Goal: Obtain resource: Download file/media

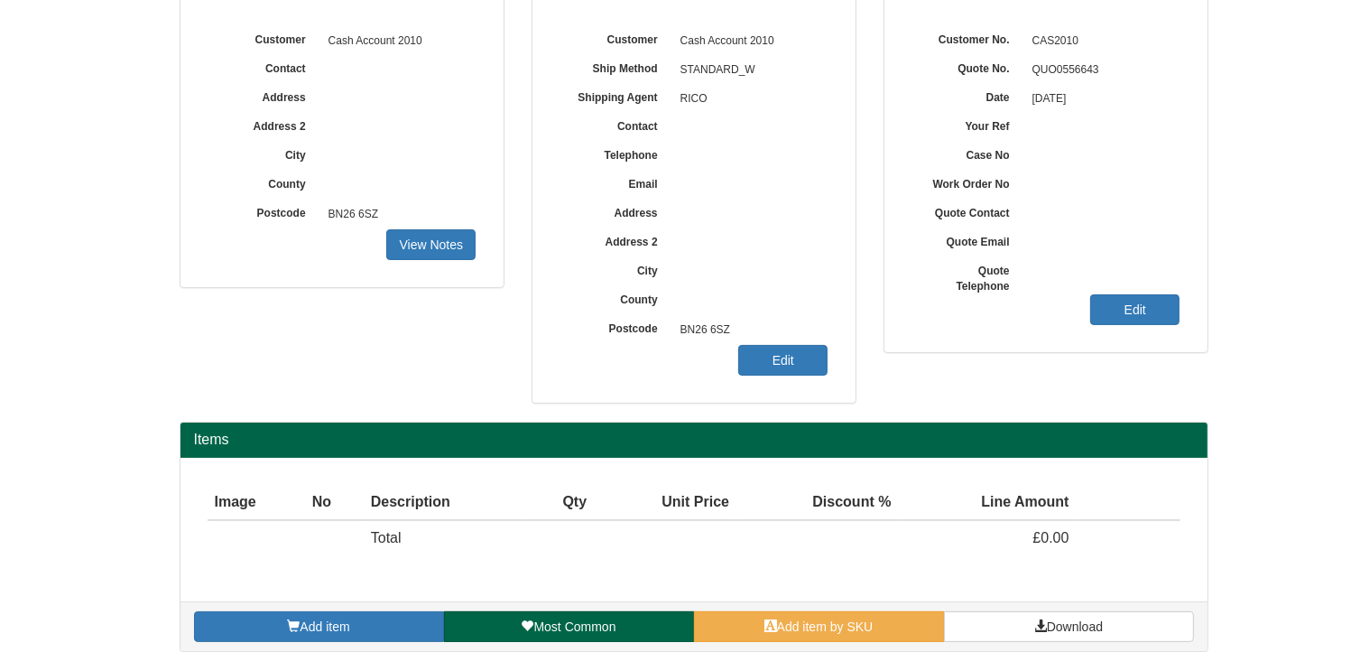
scroll to position [224, 0]
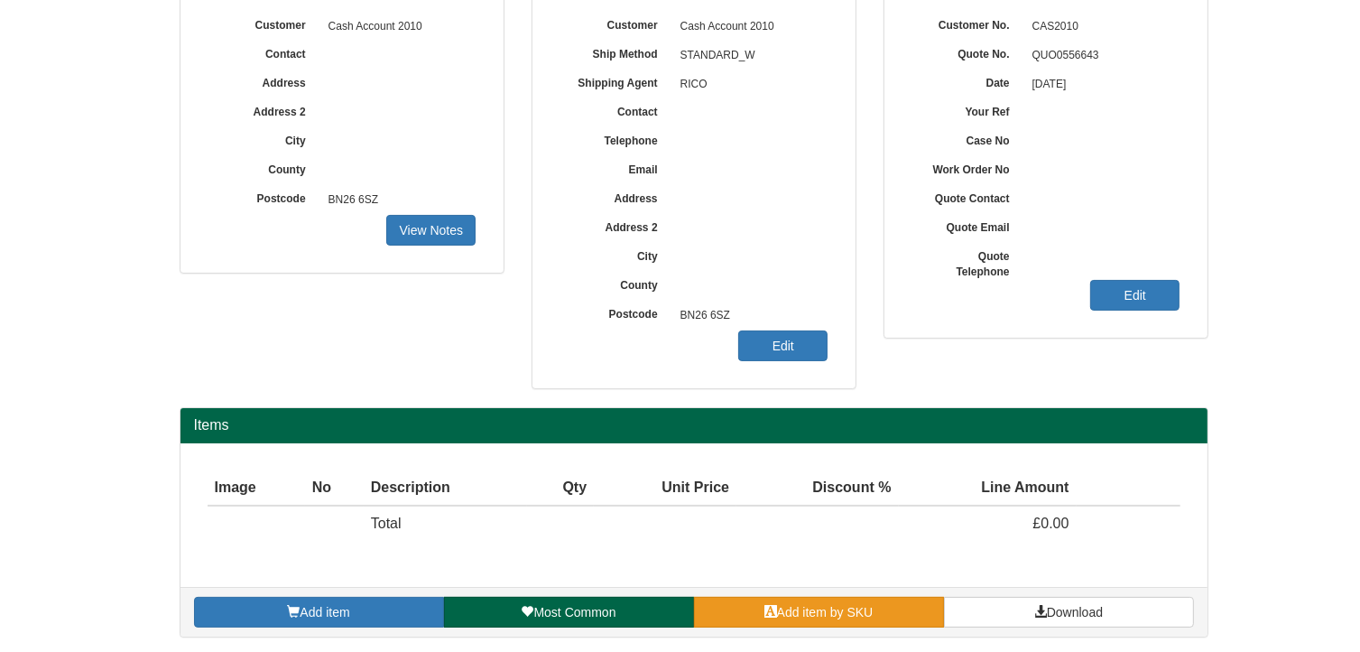
click at [812, 605] on span "Add item by SKU" at bounding box center [825, 612] width 97 height 14
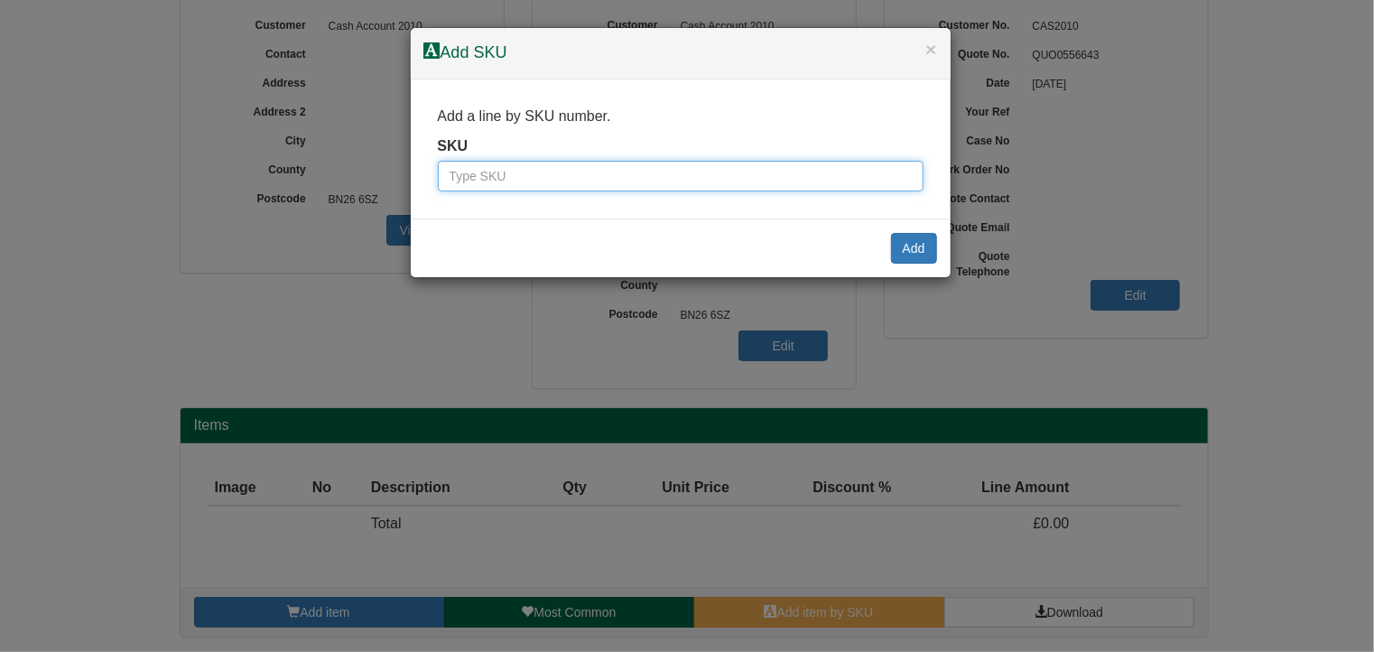
drag, startPoint x: 712, startPoint y: 195, endPoint x: 697, endPoint y: 177, distance: 23.7
click at [697, 177] on input "text" at bounding box center [681, 176] width 486 height 31
paste input "WC02"
type input "WC02"
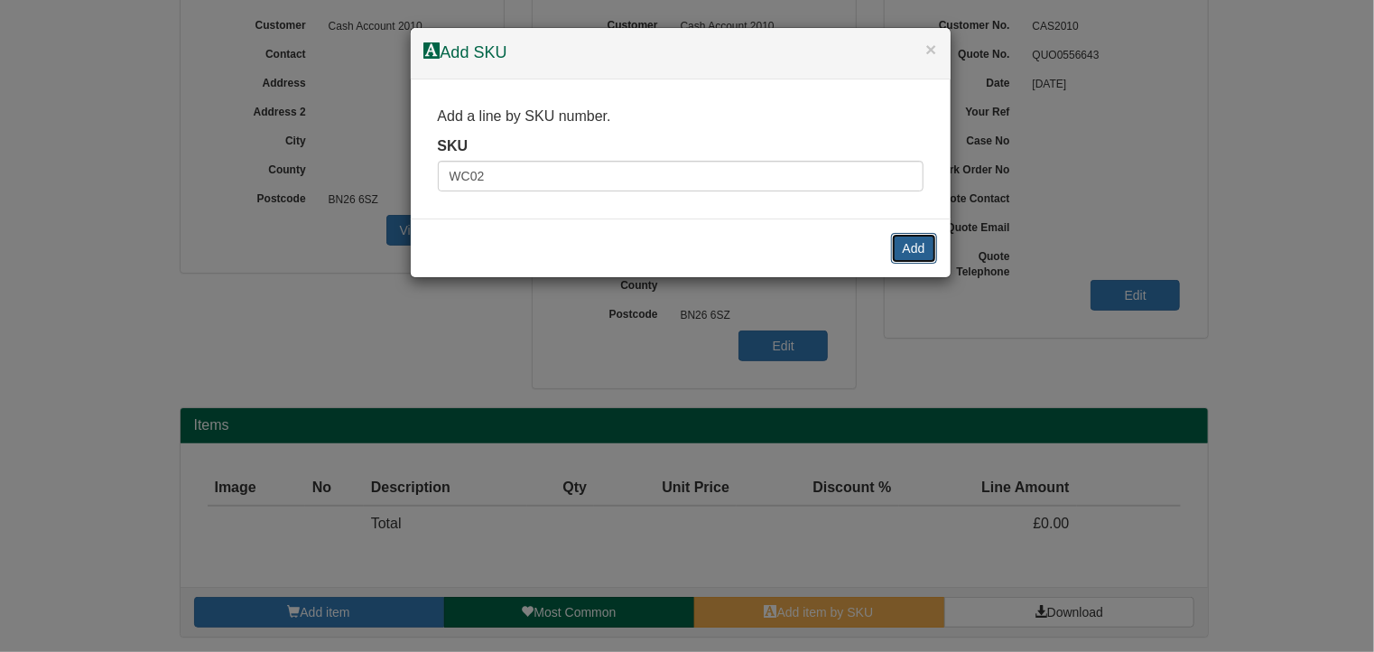
click at [915, 247] on button "Add" at bounding box center [914, 248] width 46 height 31
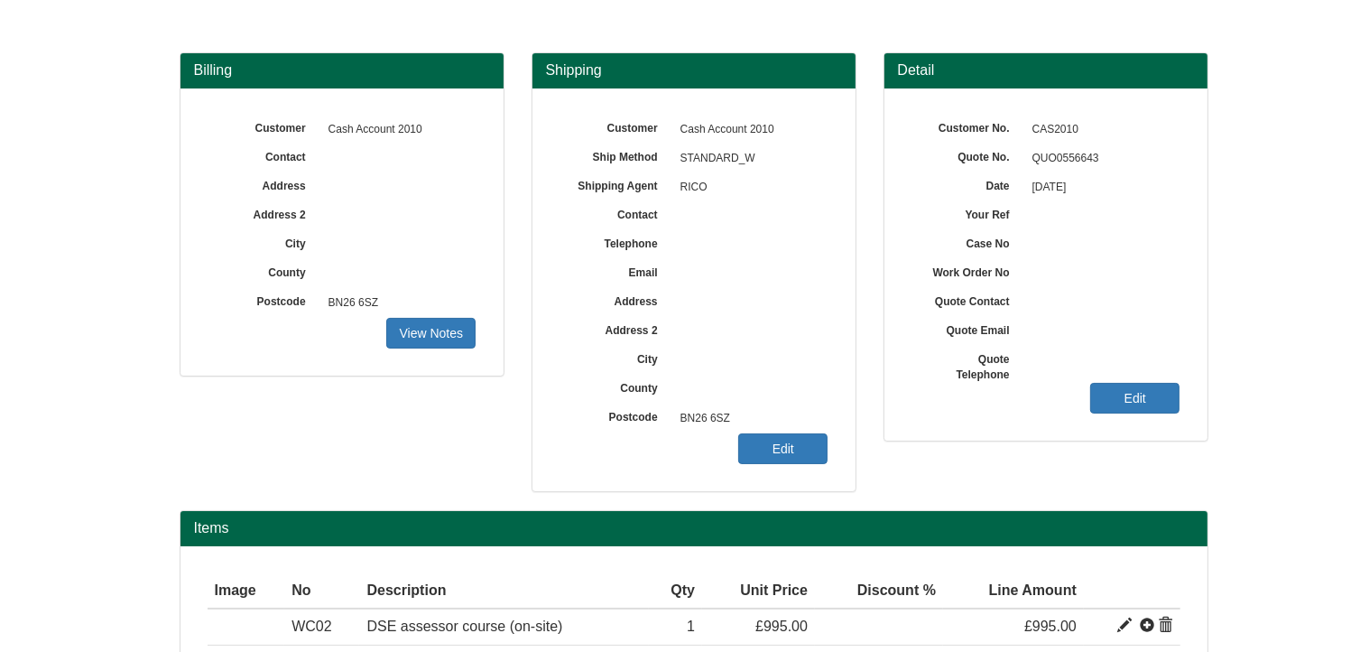
scroll to position [260, 0]
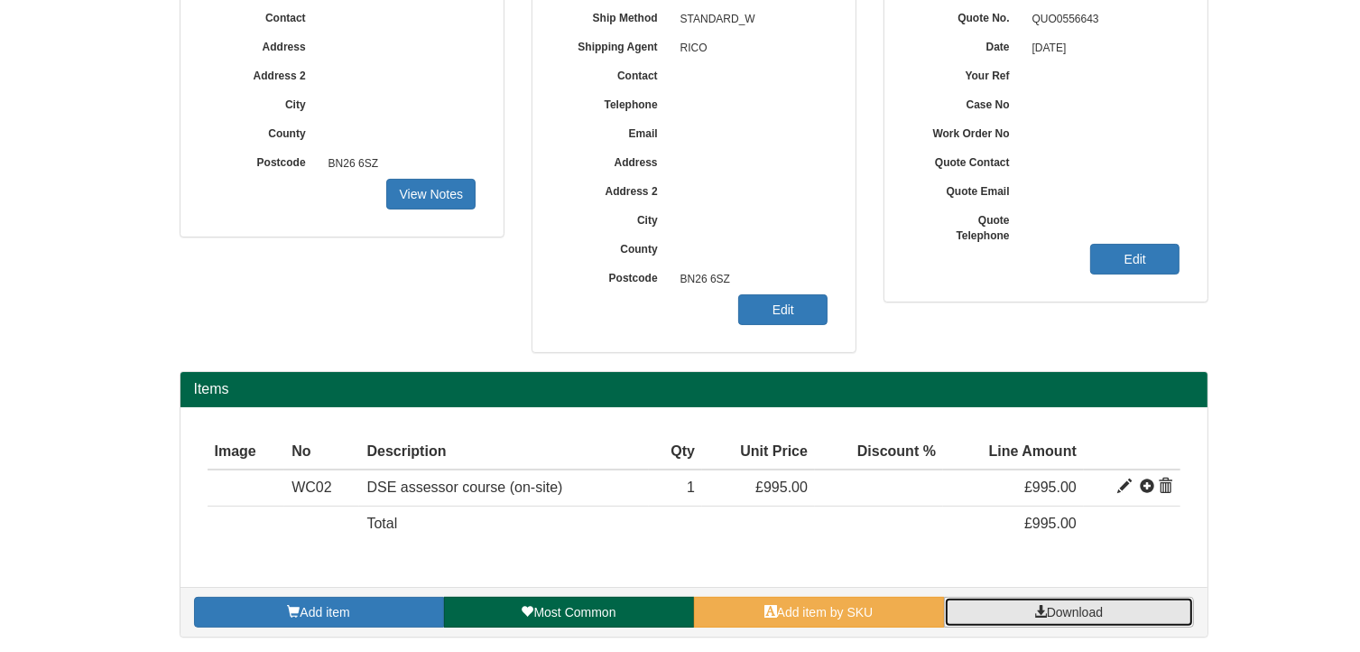
click at [1064, 605] on span "Download" at bounding box center [1075, 612] width 56 height 14
